Goal: Information Seeking & Learning: Learn about a topic

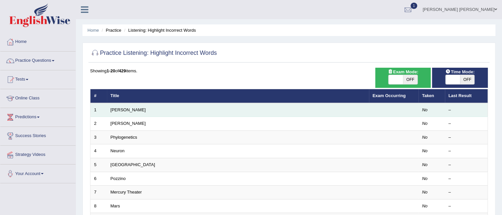
click at [144, 107] on td "Harold" at bounding box center [238, 110] width 262 height 14
click at [114, 111] on link "Harold" at bounding box center [128, 109] width 35 height 5
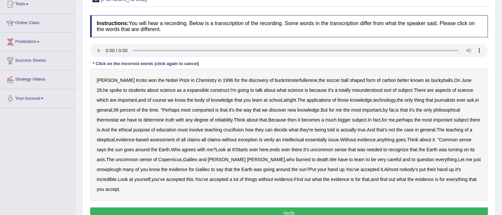
scroll to position [83, 0]
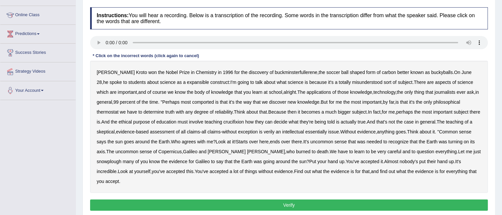
click at [187, 82] on b "expansible" at bounding box center [198, 82] width 22 height 5
click at [205, 102] on b "comported" at bounding box center [203, 101] width 22 height 5
click at [111, 110] on b "thermostat" at bounding box center [108, 111] width 22 height 5
click at [470, 115] on b "there" at bounding box center [475, 111] width 11 height 5
click at [275, 133] on b "verily" at bounding box center [269, 131] width 11 height 5
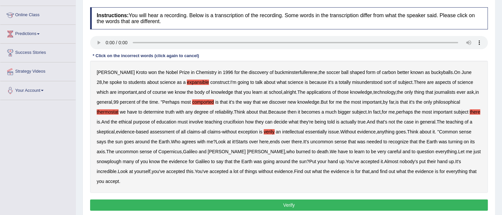
click at [108, 159] on b "snowplough" at bounding box center [109, 161] width 25 height 5
click at [434, 161] on b "their" at bounding box center [431, 161] width 9 height 5
click at [269, 171] on b "without" at bounding box center [265, 171] width 15 height 5
click at [267, 170] on b "without" at bounding box center [265, 171] width 15 height 5
click at [312, 204] on button "Verify" at bounding box center [289, 204] width 398 height 11
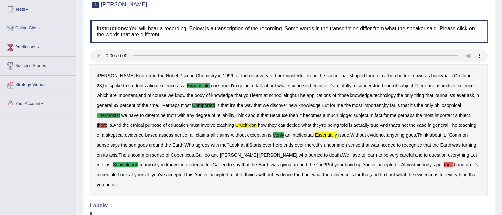
scroll to position [70, 0]
click at [398, 11] on div "Practice Listening: Highlight Incorrect Words 1 Harold" at bounding box center [288, 0] width 401 height 23
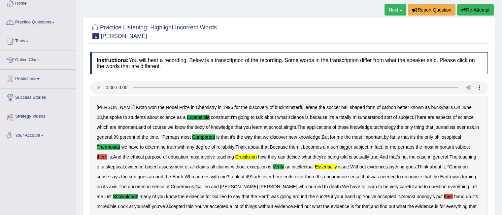
scroll to position [0, 0]
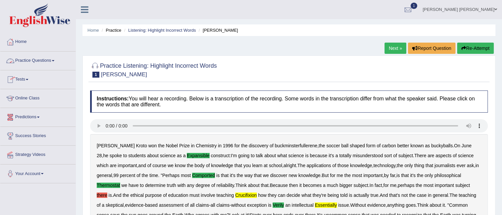
click at [54, 61] on span at bounding box center [53, 60] width 3 height 1
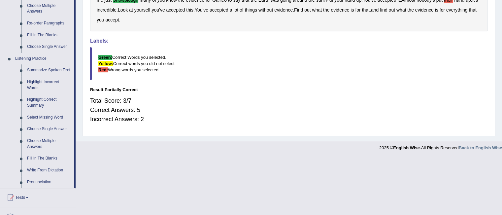
scroll to position [236, 0]
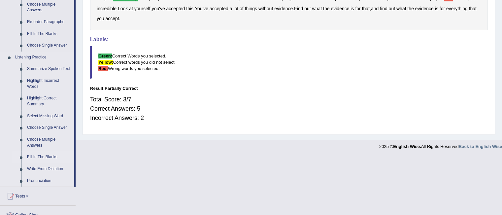
click at [49, 158] on link "Fill In The Blanks" at bounding box center [49, 157] width 50 height 12
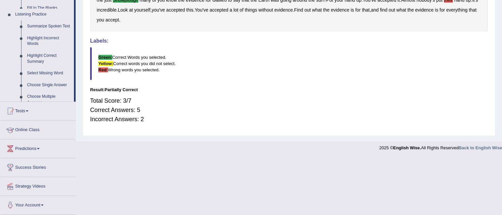
scroll to position [177, 0]
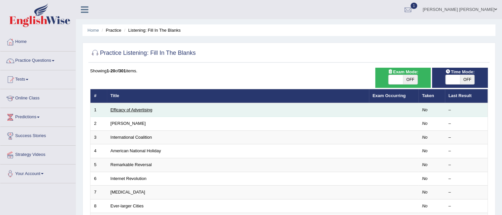
click at [134, 111] on link "Efficacy of Advertising" at bounding box center [132, 109] width 42 height 5
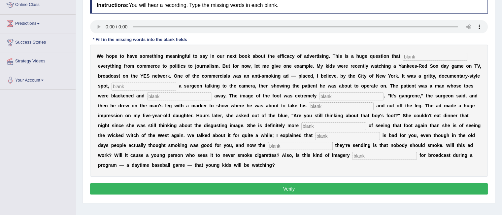
scroll to position [94, 0]
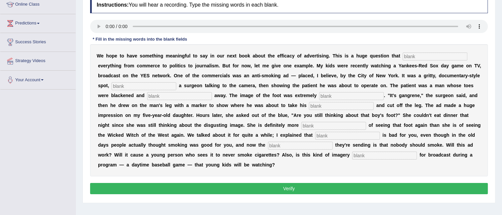
click at [433, 58] on input "text" at bounding box center [435, 56] width 65 height 8
type input "impacts"
click at [162, 88] on input "text" at bounding box center [144, 86] width 65 height 8
type input "featuring"
click at [334, 96] on input "text" at bounding box center [351, 96] width 65 height 8
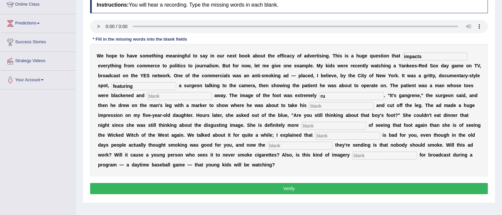
type input "r"
click at [180, 93] on input "text" at bounding box center [179, 96] width 65 height 8
type input "running"
click at [336, 93] on input "text" at bounding box center [351, 96] width 65 height 8
type input "disgusting"
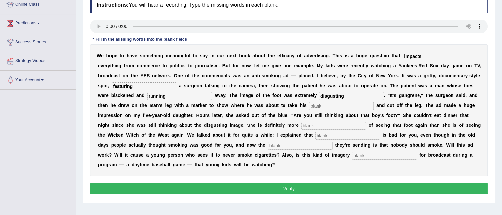
click at [329, 104] on input "text" at bounding box center [341, 106] width 65 height 8
type input "axis"
click at [311, 126] on input "text" at bounding box center [333, 126] width 65 height 8
type input "scared"
click at [330, 134] on input "text" at bounding box center [347, 136] width 65 height 8
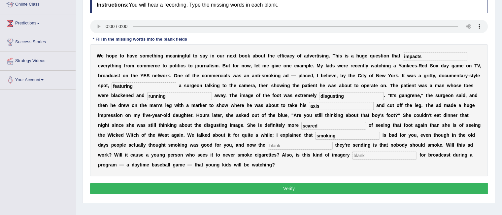
type input "smoking"
click at [286, 142] on input "text" at bounding box center [300, 146] width 65 height 8
type input "messaging"
click at [360, 155] on input "text" at bounding box center [384, 155] width 65 height 8
type input "appropriate"
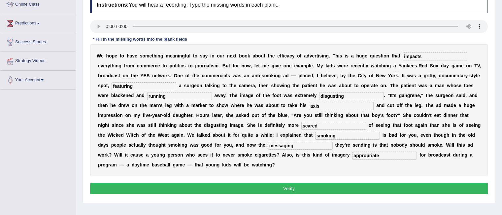
click at [313, 176] on div "Instructions: You will hear a recording. Type the missing words in each blank. …" at bounding box center [288, 96] width 401 height 206
click at [288, 189] on button "Verify" at bounding box center [289, 188] width 398 height 11
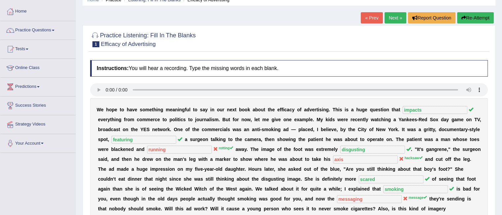
scroll to position [27, 0]
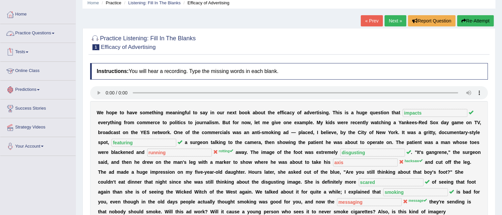
click at [54, 34] on span at bounding box center [53, 33] width 3 height 1
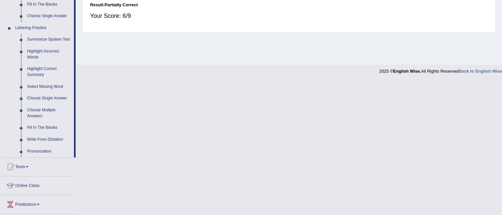
scroll to position [267, 0]
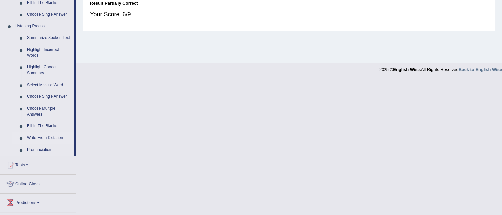
click at [54, 137] on link "Write From Dictation" at bounding box center [49, 138] width 50 height 12
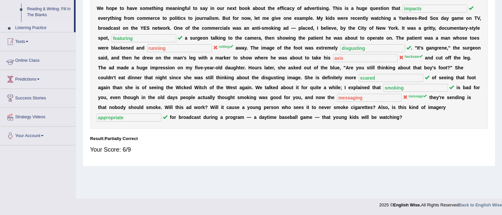
scroll to position [95, 0]
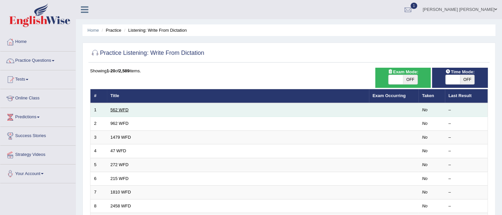
click at [117, 108] on link "562 WFD" at bounding box center [120, 109] width 18 height 5
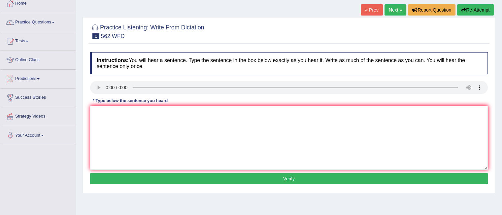
scroll to position [38, 0]
click at [113, 125] on textarea at bounding box center [289, 138] width 398 height 64
click at [96, 114] on textarea "the gap between" at bounding box center [289, 138] width 398 height 64
click at [144, 112] on textarea "The gap between" at bounding box center [289, 138] width 398 height 64
click at [154, 113] on textarea "The gap between" at bounding box center [289, 138] width 398 height 64
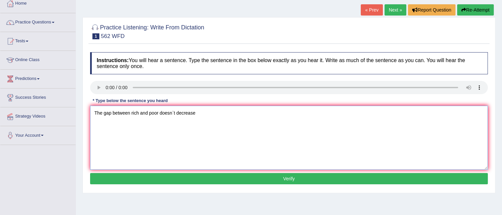
click at [175, 113] on textarea "The gap between rich and poor doesn`t decrease" at bounding box center [289, 138] width 398 height 64
click at [170, 112] on textarea "The gap between rich and poor doesnot decrease" at bounding box center [289, 138] width 398 height 64
click at [217, 110] on textarea "The gap between rich and poor does not decrease" at bounding box center [289, 138] width 398 height 64
type textarea "The gap between rich and poor does not decrease."
click at [256, 178] on button "Verify" at bounding box center [289, 178] width 398 height 11
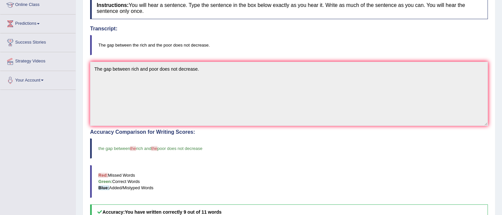
scroll to position [0, 0]
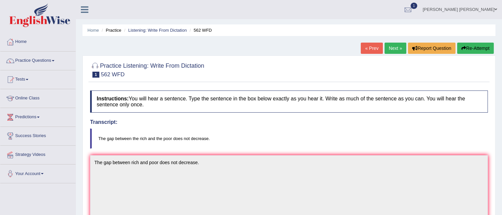
click at [396, 50] on link "Next »" at bounding box center [396, 48] width 22 height 11
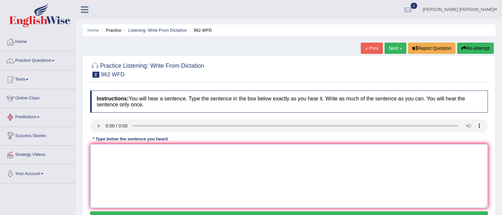
click at [94, 161] on textarea at bounding box center [289, 176] width 398 height 64
click at [116, 149] on textarea "If you habe any questions about the exam please raise your hand hands." at bounding box center [289, 176] width 398 height 64
click at [268, 156] on textarea "If you have any questions about the exam please raise your hand hands." at bounding box center [289, 176] width 398 height 64
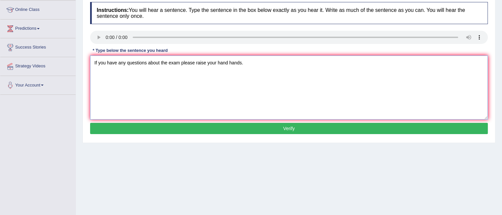
scroll to position [90, 0]
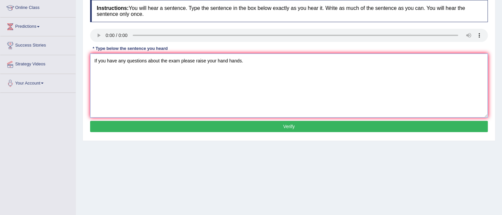
type textarea "If you have any questions about the exam please raise your hand hands."
click at [303, 127] on button "Verify" at bounding box center [289, 126] width 398 height 11
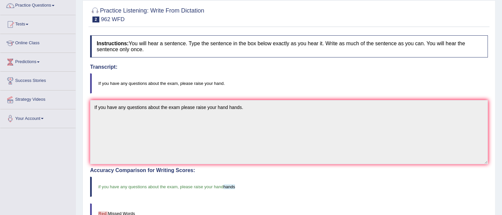
scroll to position [0, 0]
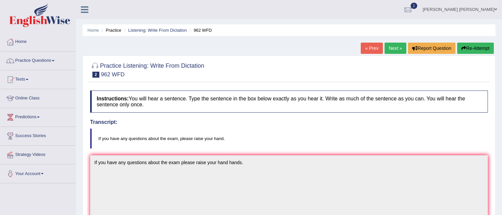
click at [393, 49] on link "Next »" at bounding box center [396, 48] width 22 height 11
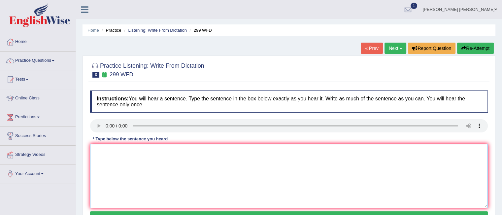
click at [116, 153] on textarea at bounding box center [289, 176] width 398 height 64
click at [168, 151] on textarea "Stim Skim resprestative" at bounding box center [289, 176] width 398 height 64
click at [157, 152] on textarea "Stim Skim resprestative" at bounding box center [289, 176] width 398 height 64
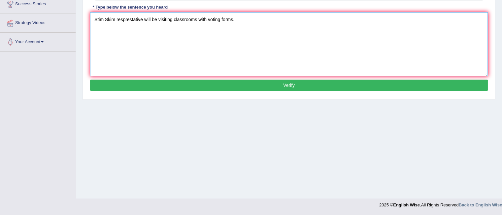
type textarea "Stim Skim resprestative will be visiting classrooms with voting forms."
click at [279, 83] on button "Verify" at bounding box center [289, 85] width 398 height 11
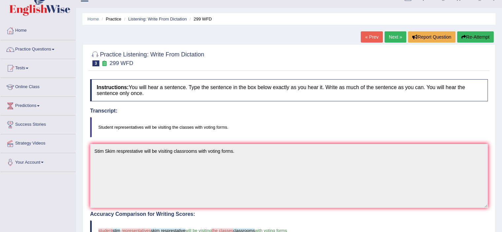
scroll to position [11, 0]
